Goal: Find specific page/section: Find specific page/section

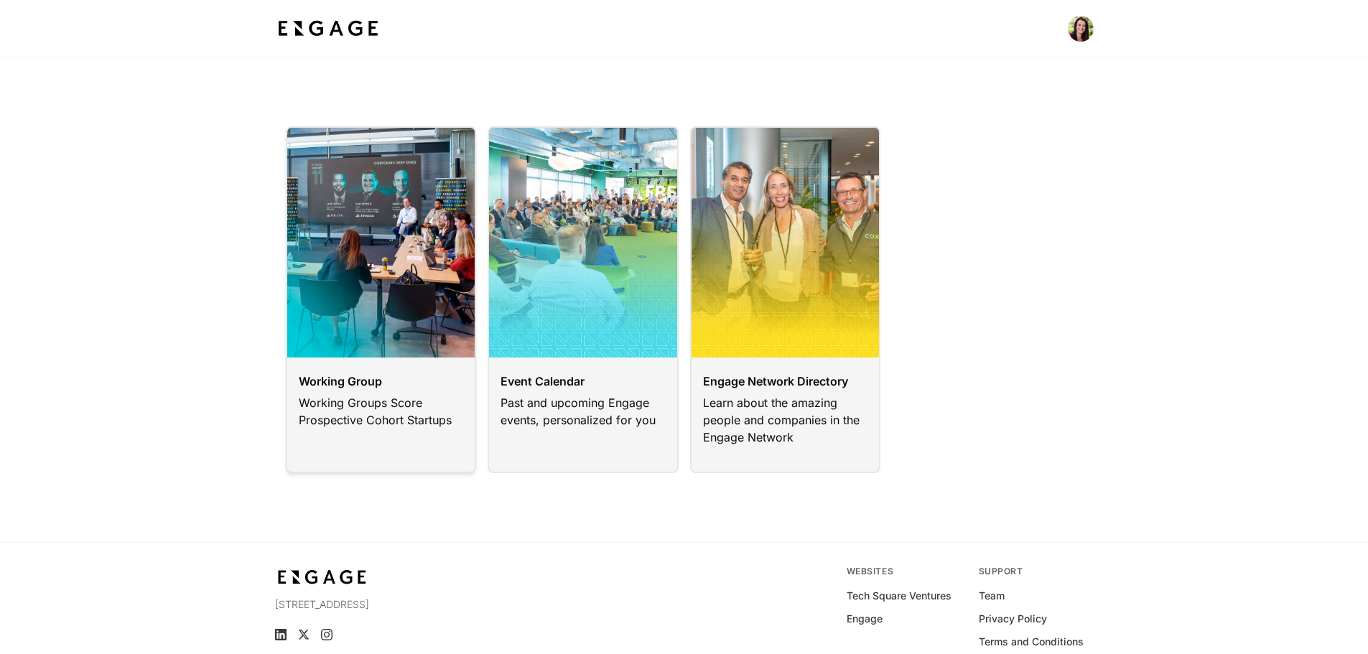
click at [371, 405] on link at bounding box center [381, 299] width 191 height 347
click at [327, 37] on img at bounding box center [328, 29] width 106 height 26
click at [819, 414] on link at bounding box center [785, 299] width 191 height 347
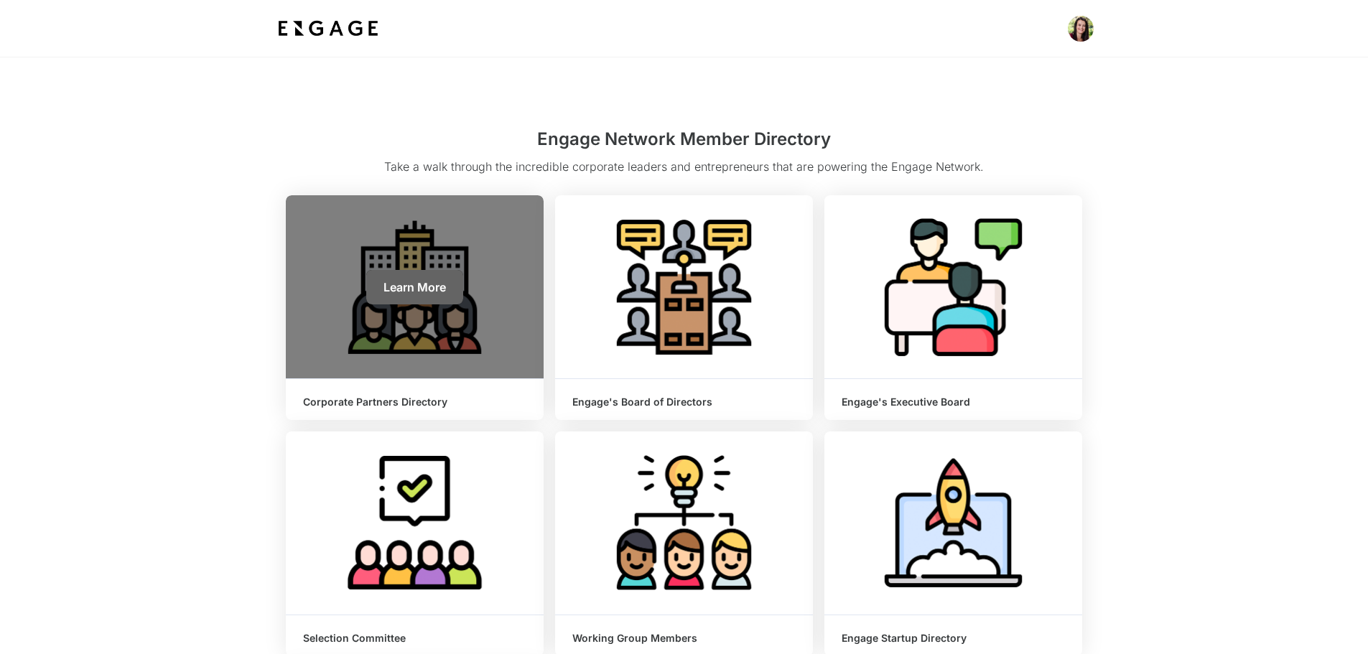
click at [411, 282] on span "Learn More" at bounding box center [414, 287] width 62 height 14
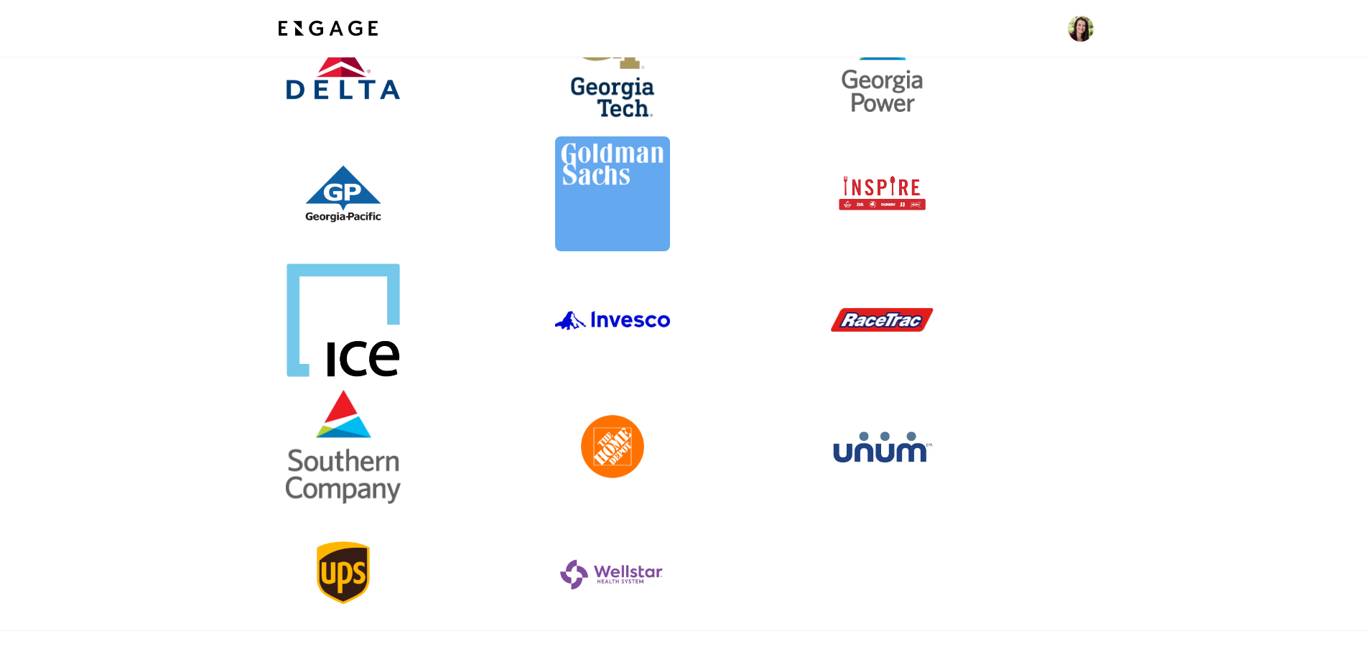
scroll to position [359, 0]
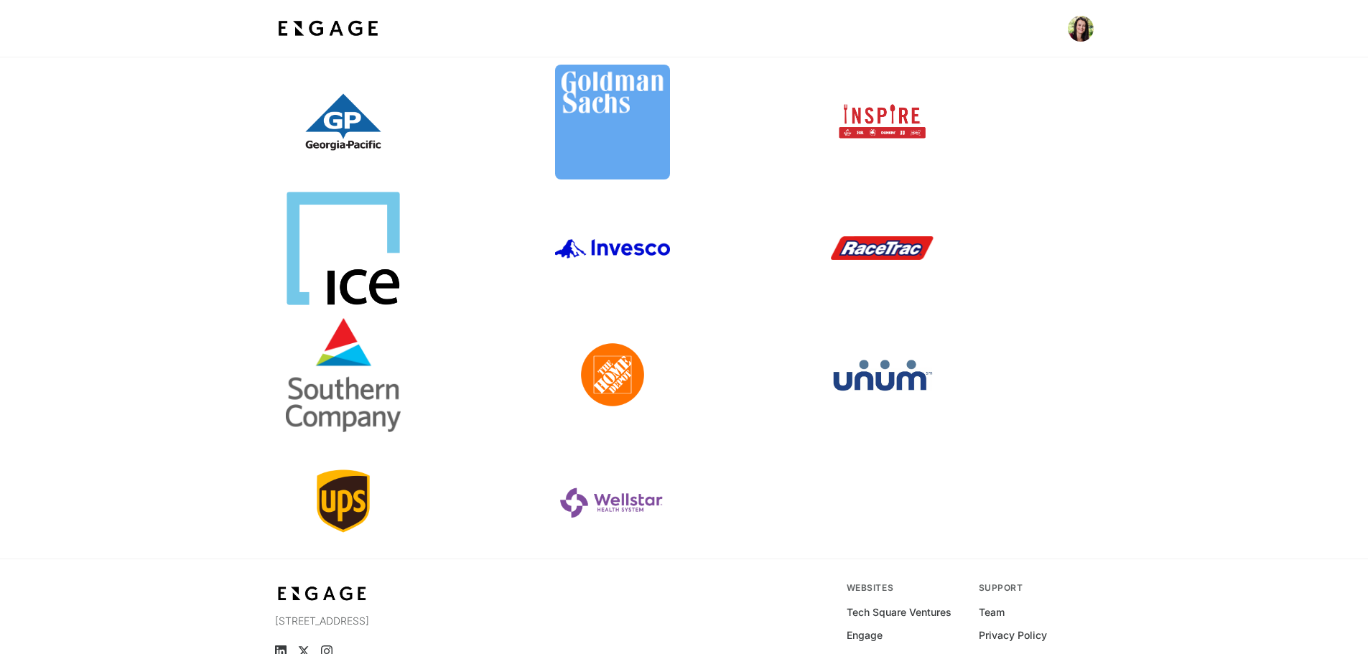
click at [873, 388] on link at bounding box center [953, 374] width 258 height 115
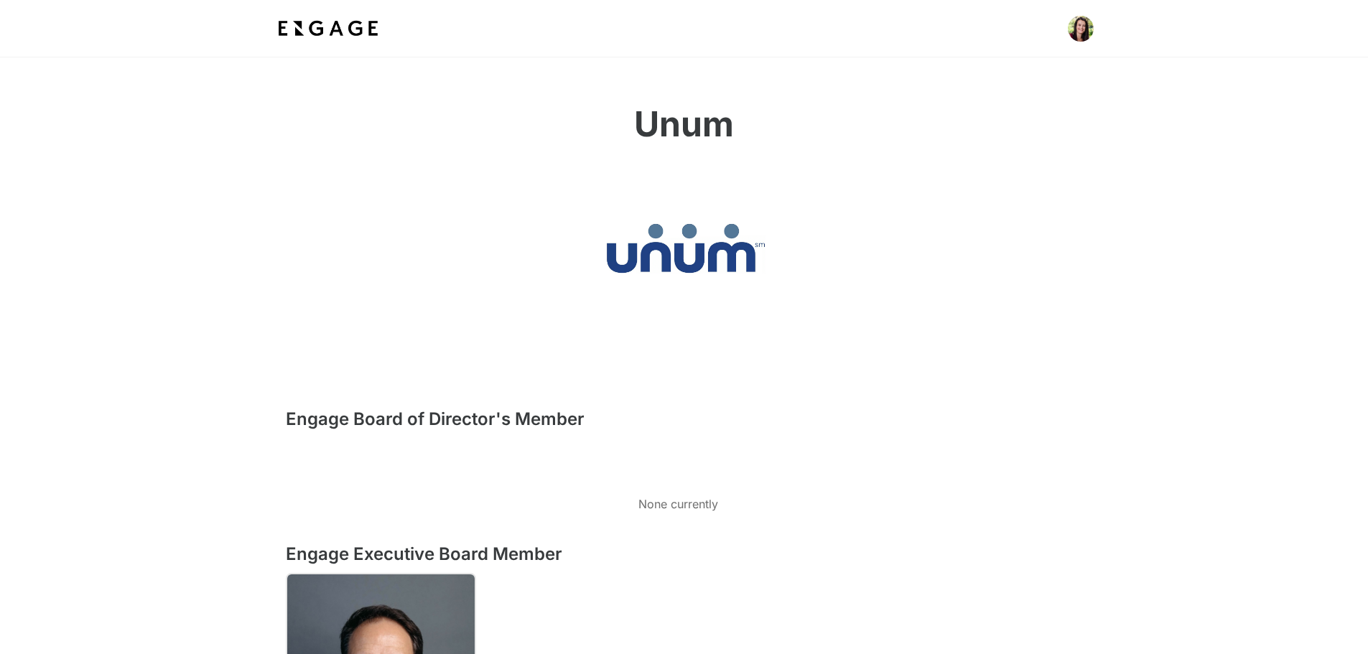
scroll to position [287, 0]
